Goal: Task Accomplishment & Management: Manage account settings

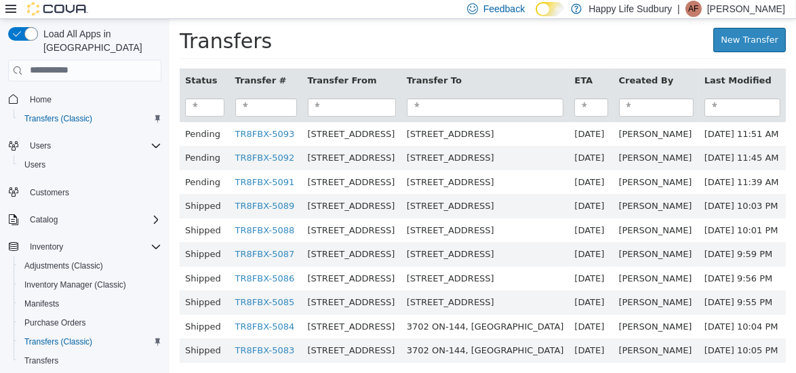
scroll to position [15, 0]
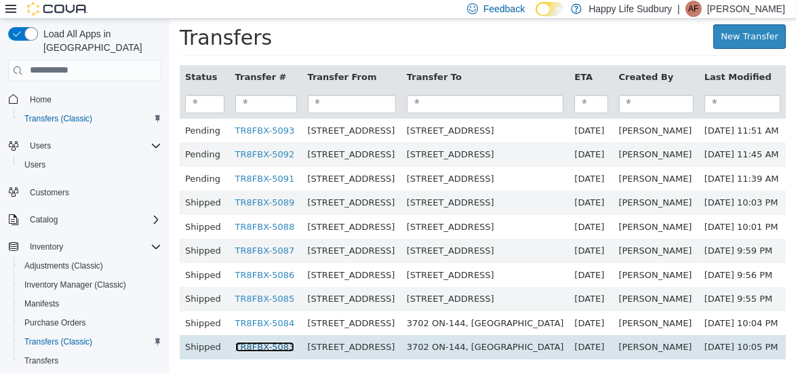
click at [257, 341] on link "TR8FBX-5083" at bounding box center [265, 346] width 60 height 10
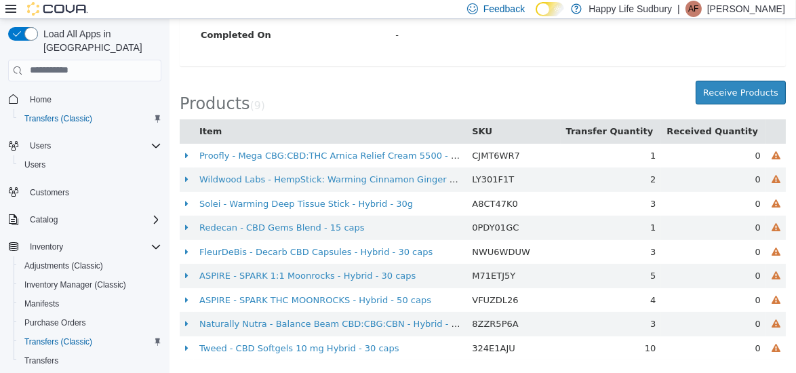
scroll to position [332, 0]
click at [735, 86] on button "Receive Products" at bounding box center [740, 93] width 90 height 24
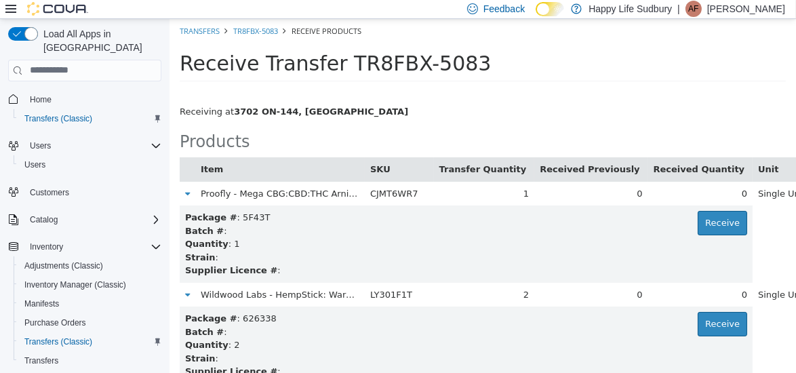
click at [593, 83] on div "Receive Transfer TR8FBX-5083" at bounding box center [482, 66] width 627 height 47
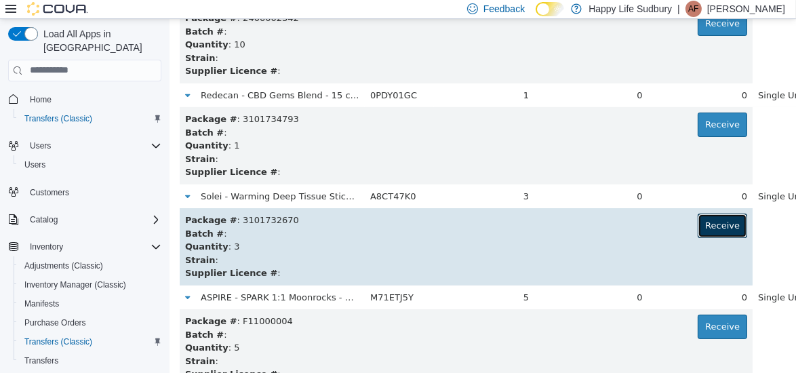
click at [697, 229] on button "Receive" at bounding box center [722, 225] width 50 height 24
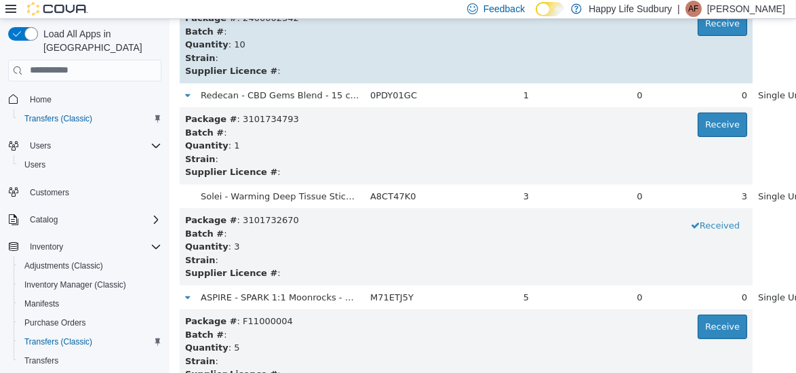
scroll to position [199, 0]
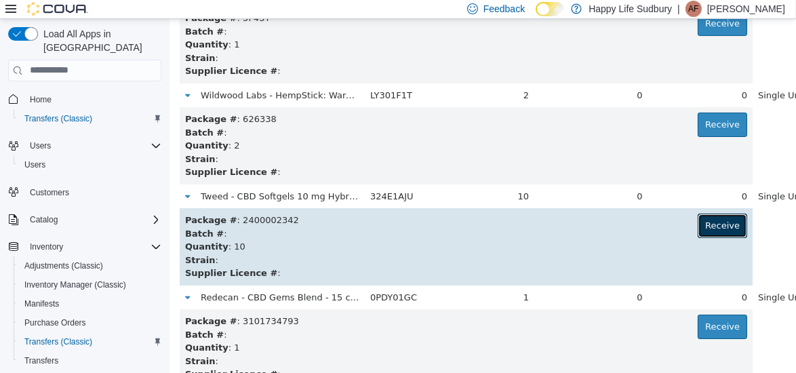
click at [697, 218] on button "Receive" at bounding box center [722, 225] width 50 height 24
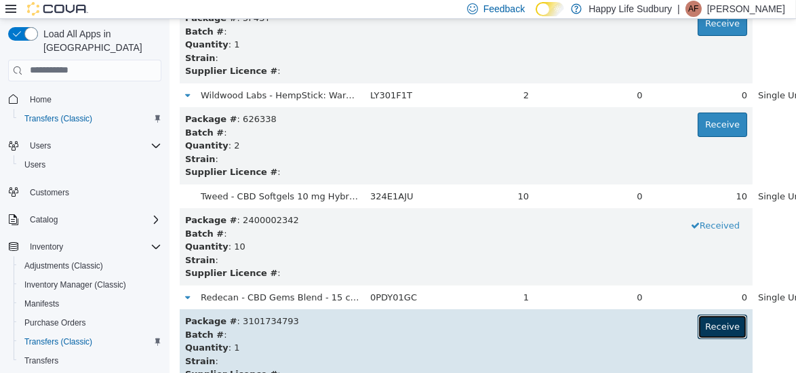
click at [697, 323] on button "Receive" at bounding box center [722, 326] width 50 height 24
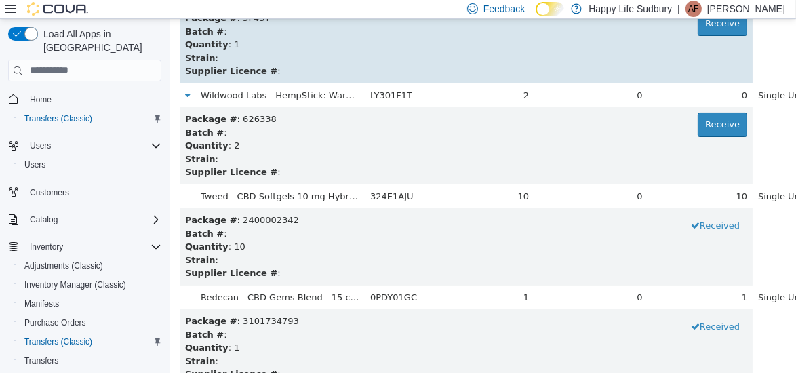
scroll to position [0, 0]
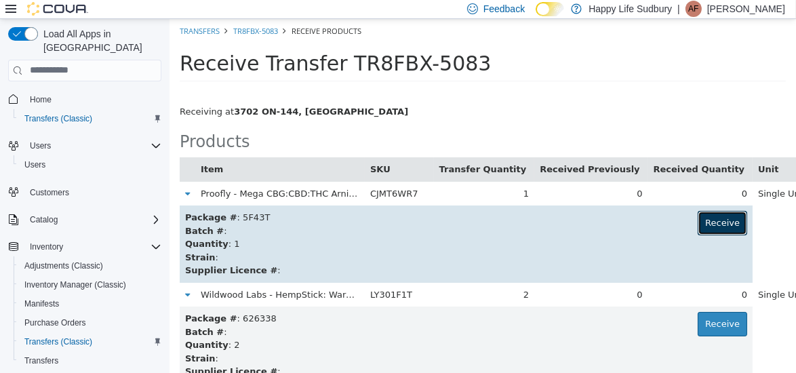
click at [697, 219] on button "Receive" at bounding box center [722, 222] width 50 height 24
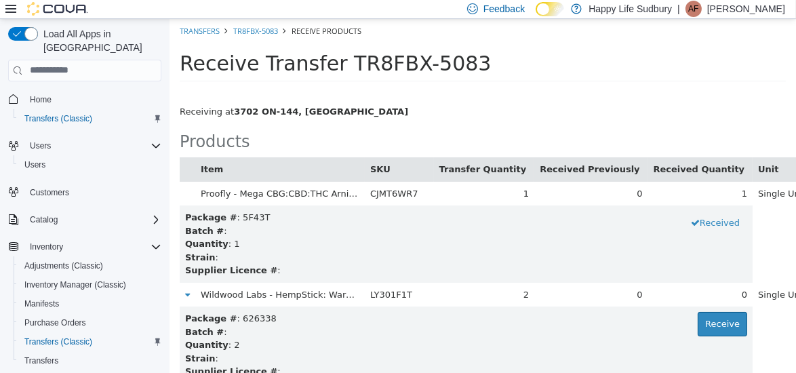
scroll to position [502, 0]
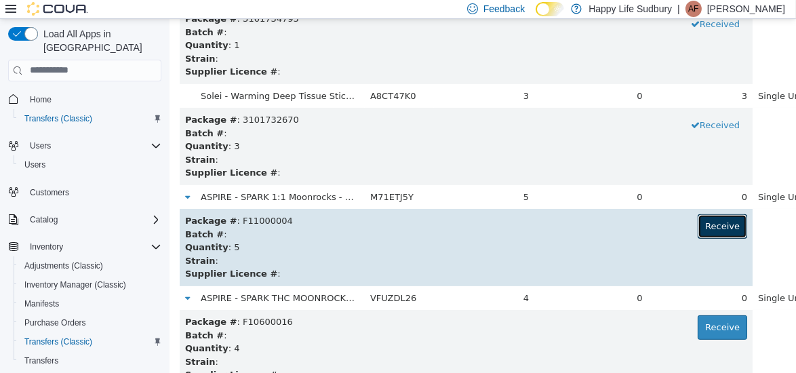
click at [697, 224] on button "Receive" at bounding box center [722, 226] width 50 height 24
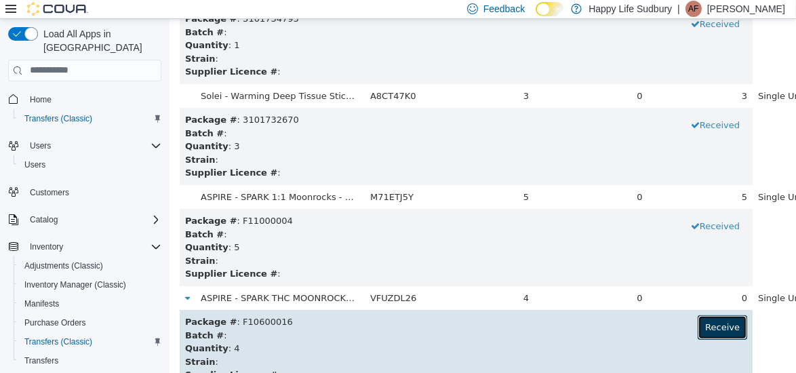
click at [697, 330] on button "Receive" at bounding box center [722, 327] width 50 height 24
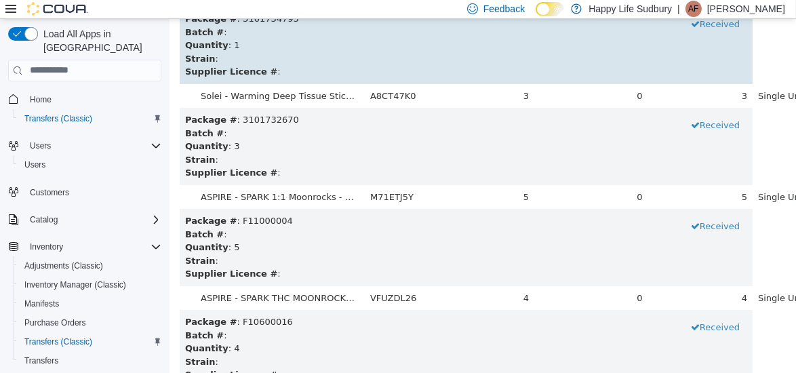
scroll to position [756, 0]
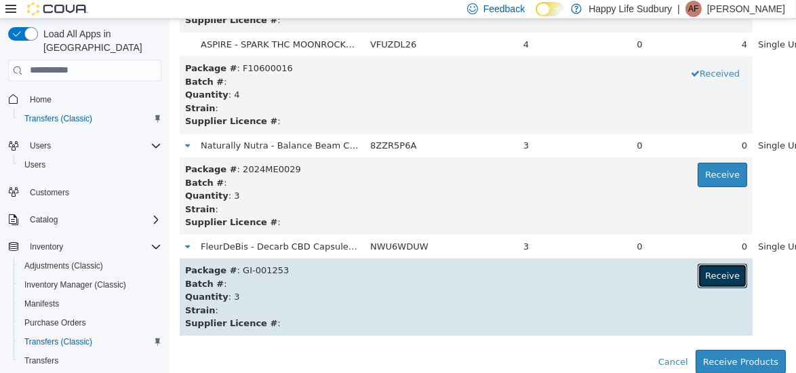
click at [697, 274] on button "Receive" at bounding box center [722, 275] width 50 height 24
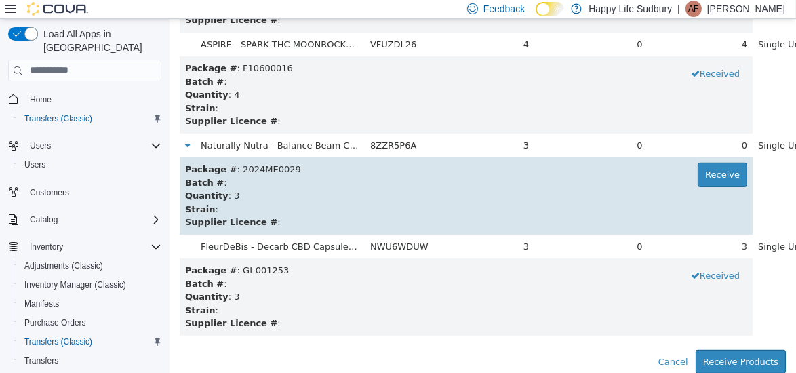
click at [649, 163] on div "Package # : 2024ME0029 Receive" at bounding box center [465, 169] width 562 height 14
click at [697, 178] on button "Receive" at bounding box center [722, 174] width 50 height 24
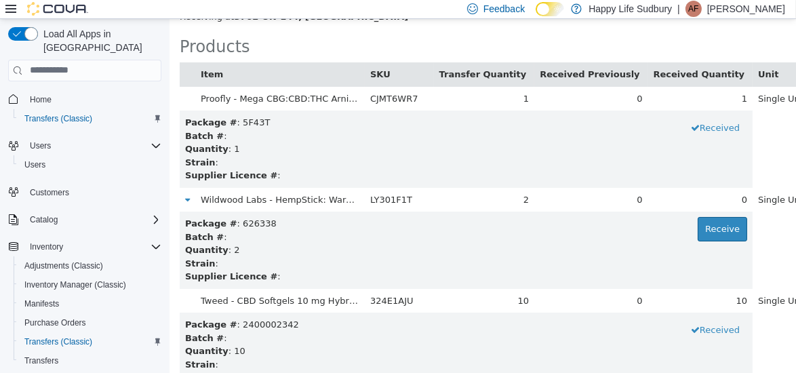
scroll to position [96, 0]
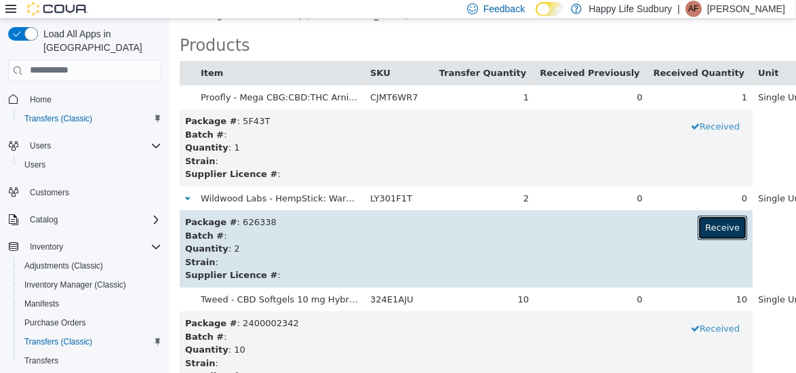
click at [697, 218] on button "Receive" at bounding box center [722, 227] width 50 height 24
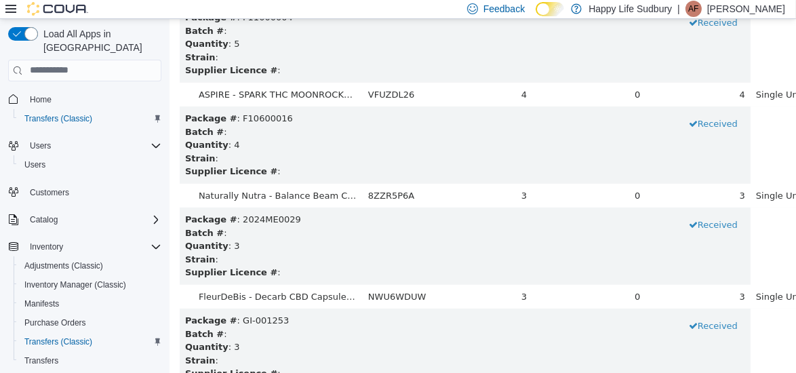
scroll to position [756, 0]
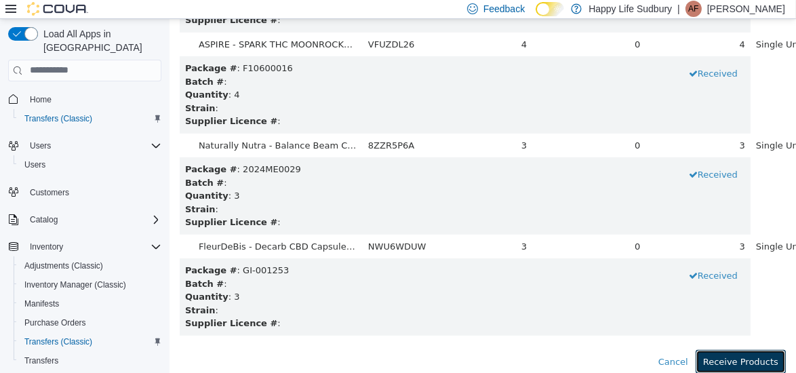
click at [726, 352] on button "Receive Products" at bounding box center [740, 361] width 90 height 24
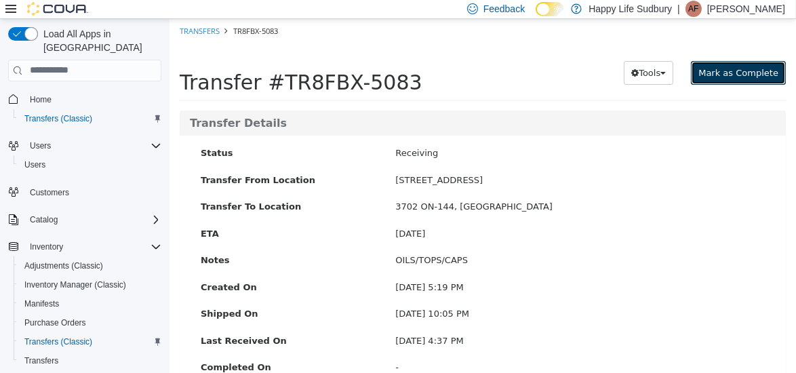
click at [730, 75] on span "Mark as Complete" at bounding box center [738, 72] width 80 height 10
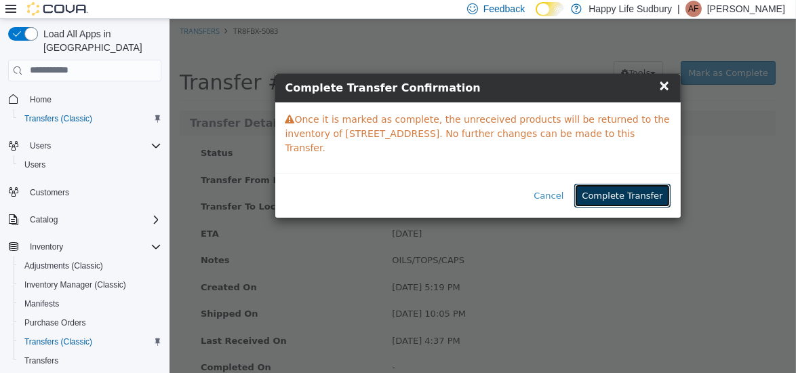
click at [644, 189] on button "Complete Transfer" at bounding box center [622, 195] width 96 height 24
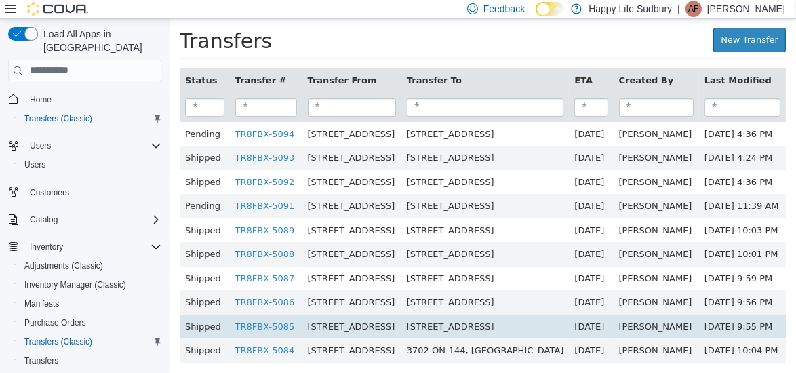
scroll to position [15, 0]
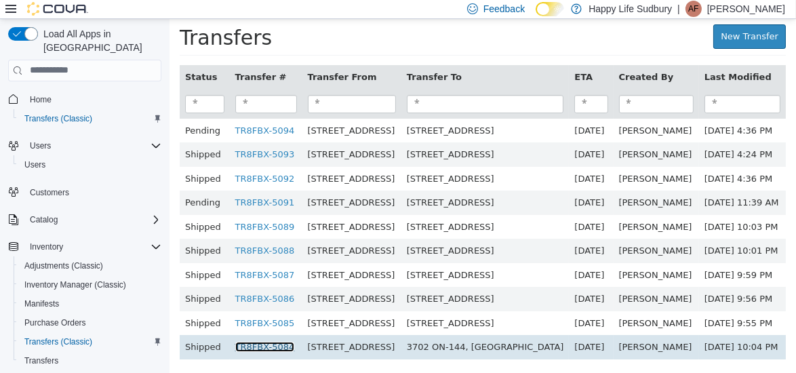
click at [242, 341] on link "TR8FBX-5084" at bounding box center [265, 346] width 60 height 10
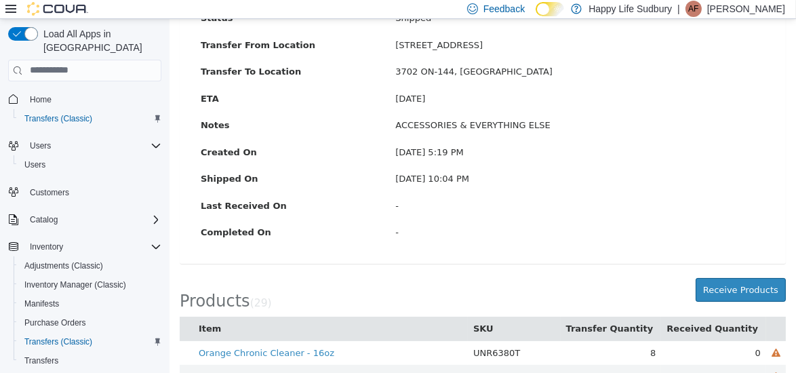
scroll to position [134, 0]
click at [709, 288] on button "Receive Products" at bounding box center [740, 290] width 90 height 24
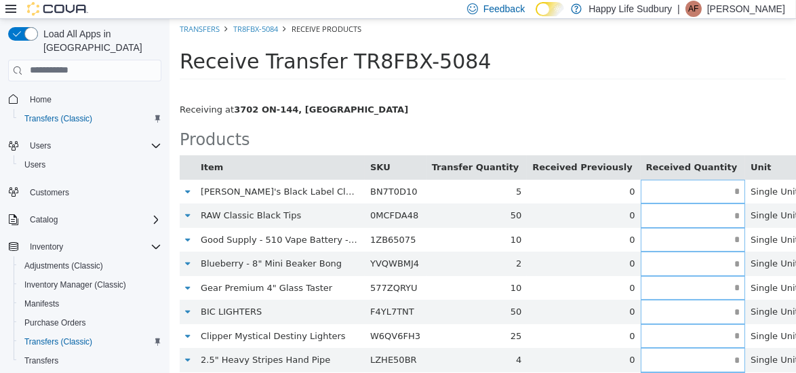
scroll to position [3, 0]
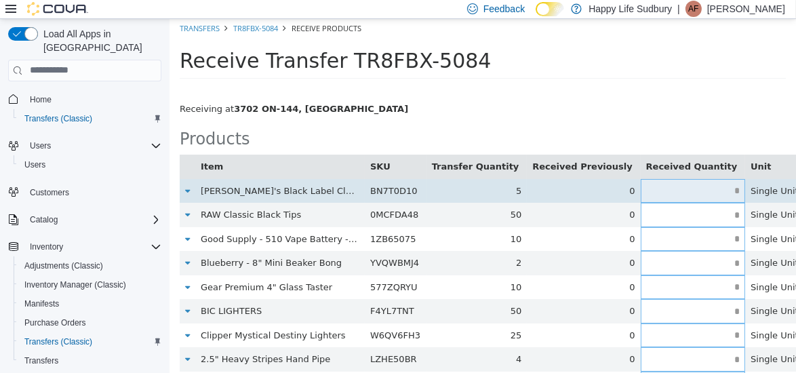
click at [679, 187] on input "text" at bounding box center [692, 190] width 105 height 10
